Goal: Navigation & Orientation: Find specific page/section

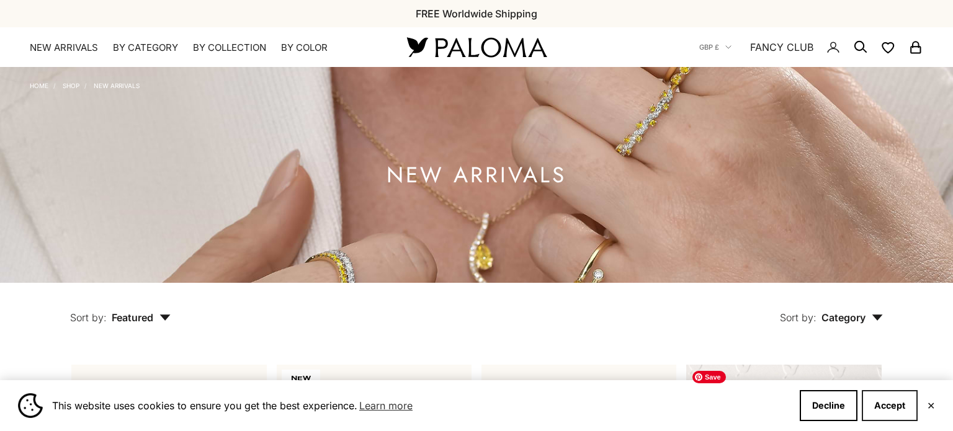
click at [893, 406] on button "Accept" at bounding box center [890, 405] width 56 height 31
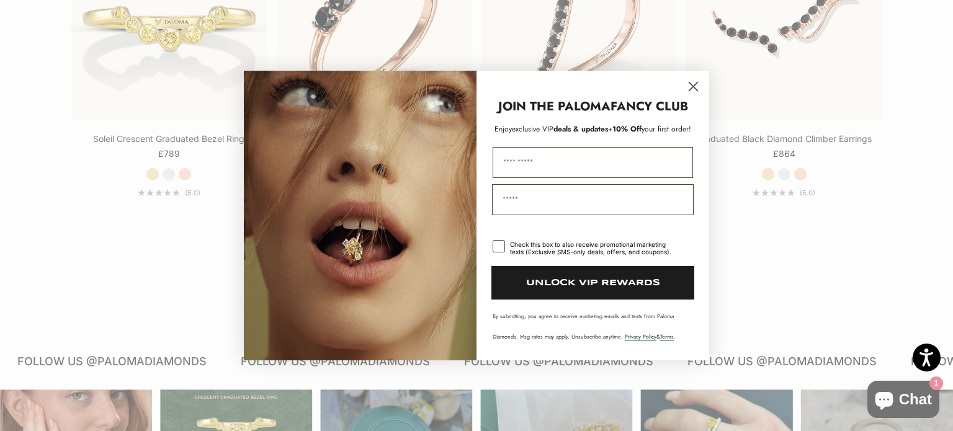
scroll to position [1452, 0]
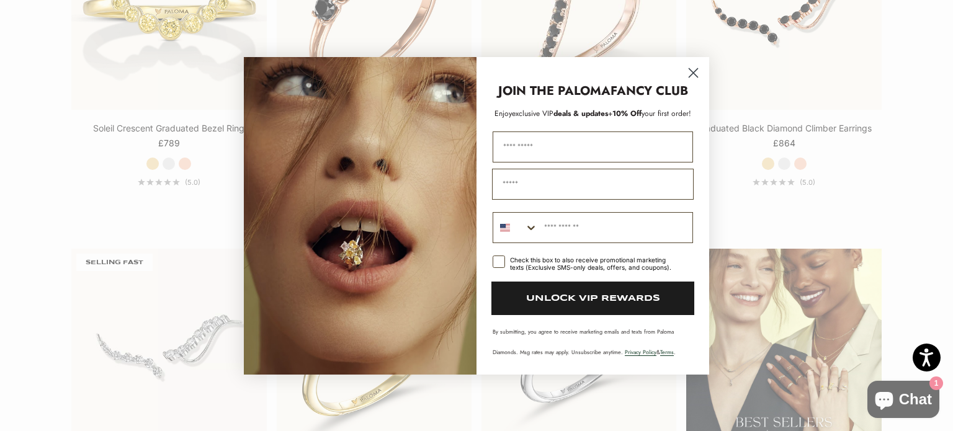
click at [694, 71] on circle "Close dialog" at bounding box center [693, 72] width 20 height 20
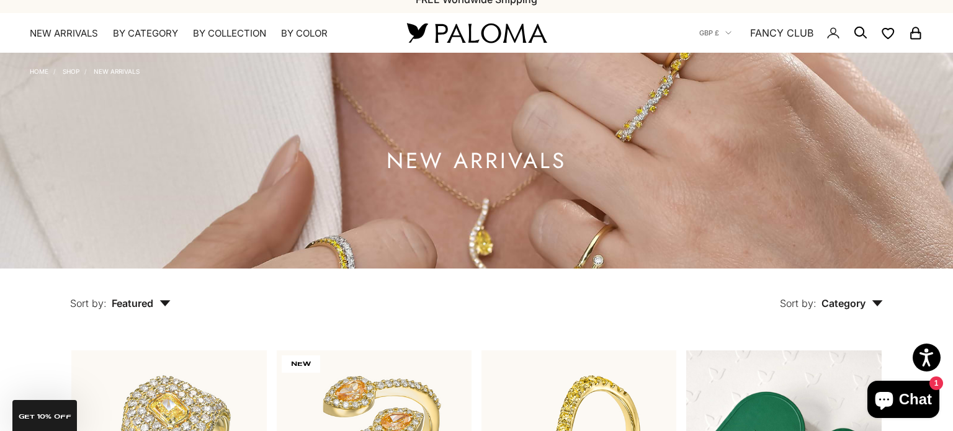
scroll to position [0, 0]
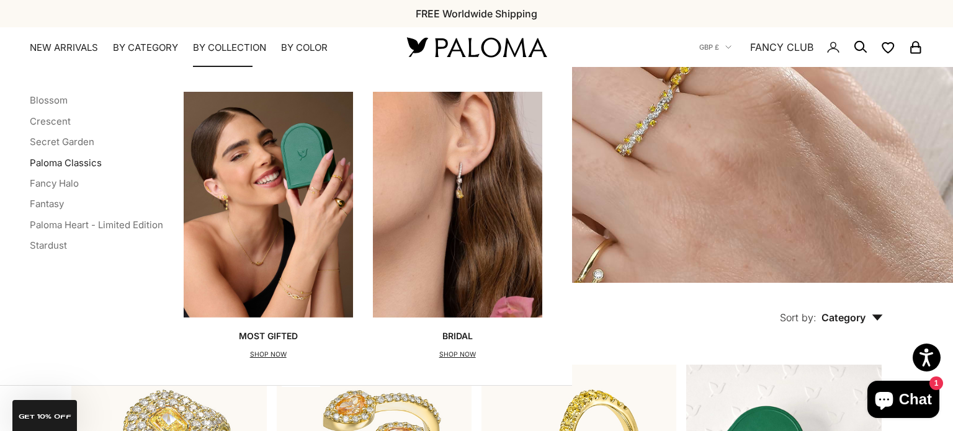
click at [82, 163] on link "Paloma Classics" at bounding box center [66, 163] width 72 height 12
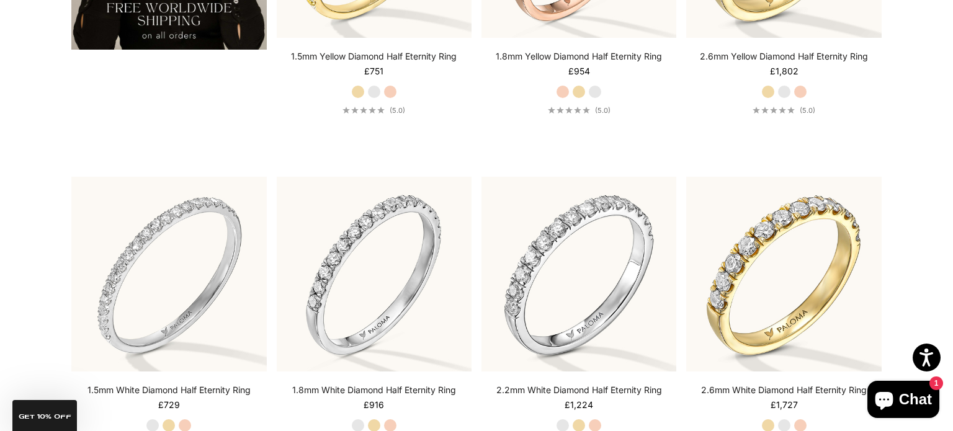
scroll to position [2551, 0]
